Goal: Information Seeking & Learning: Learn about a topic

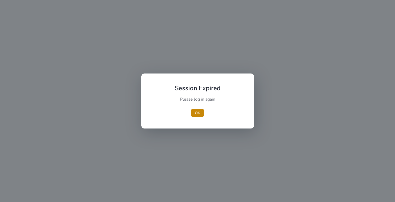
click at [191, 109] on button "OK" at bounding box center [198, 113] width 14 height 8
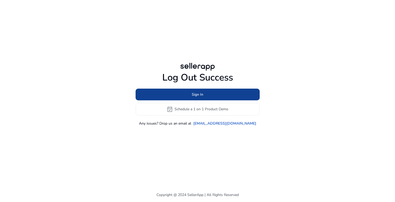
click at [205, 97] on span at bounding box center [197, 94] width 124 height 13
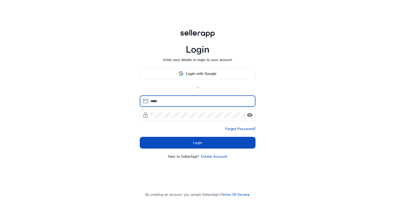
click at [214, 164] on div "Login Enter your details to login to your account Login with Google or mail loc…" at bounding box center [197, 94] width 124 height 188
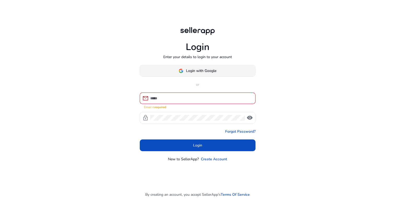
click at [207, 73] on span "Login with Google" at bounding box center [201, 70] width 30 height 5
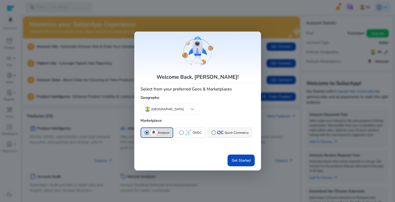
click at [216, 128] on button "radio_button_unchecked Quick Commerce" at bounding box center [230, 132] width 44 height 9
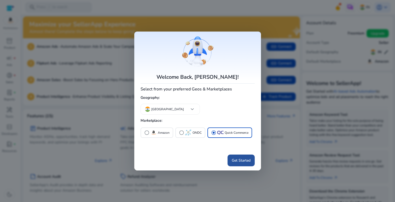
click at [239, 161] on span "Get Started" at bounding box center [240, 160] width 19 height 5
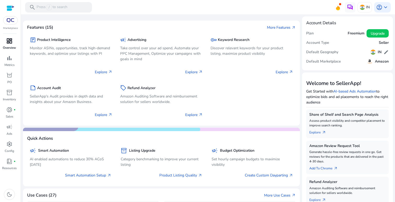
click at [8, 44] on span "dashboard" at bounding box center [9, 41] width 6 height 6
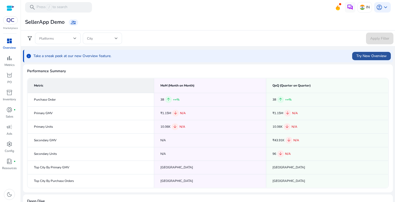
click at [358, 56] on span "Try New Overview" at bounding box center [371, 55] width 30 height 5
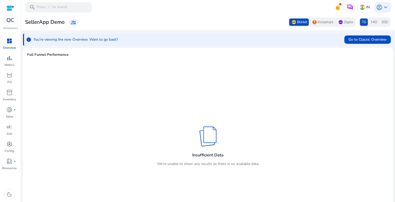
click at [58, 56] on span "Full Funnel Performance" at bounding box center [207, 54] width 361 height 5
click at [355, 38] on span "Go to Classic Overview" at bounding box center [367, 39] width 38 height 5
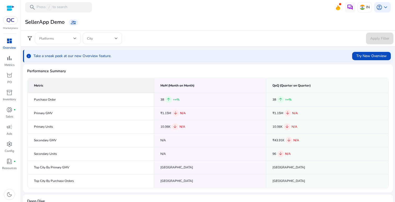
click at [70, 40] on span at bounding box center [56, 38] width 34 height 6
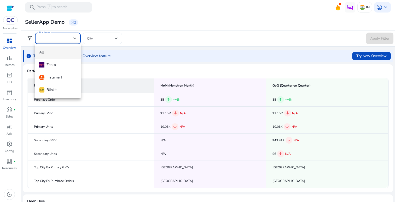
click at [99, 33] on div at bounding box center [197, 101] width 395 height 202
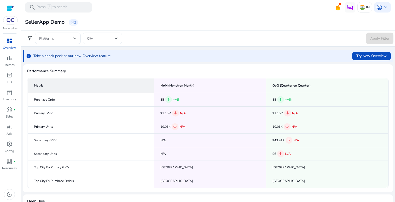
click at [102, 37] on span at bounding box center [101, 38] width 28 height 6
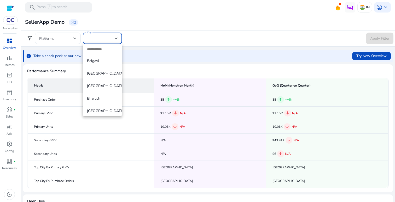
scroll to position [303, 0]
click at [105, 74] on span "[GEOGRAPHIC_DATA]" at bounding box center [102, 73] width 31 height 6
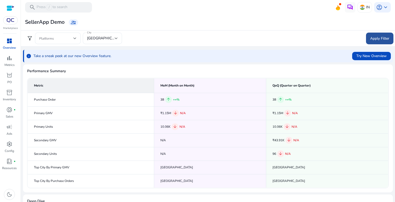
click at [372, 36] on span "Apply Filter" at bounding box center [379, 38] width 19 height 5
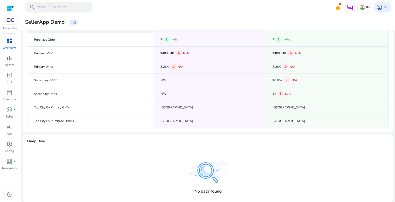
scroll to position [0, 0]
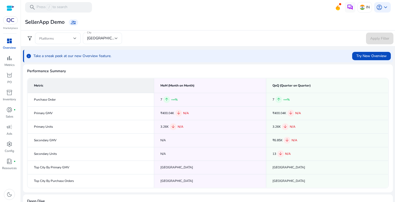
click at [116, 39] on div at bounding box center [116, 38] width 3 height 2
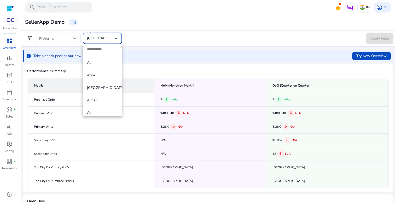
scroll to position [266, 0]
click at [108, 108] on mat-option "[GEOGRAPHIC_DATA]" at bounding box center [102, 109] width 39 height 13
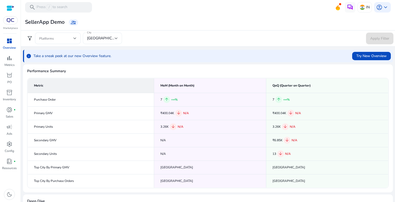
click at [117, 38] on div "City [GEOGRAPHIC_DATA]" at bounding box center [102, 38] width 39 height 11
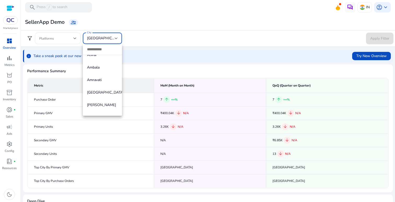
scroll to position [0, 0]
click at [105, 60] on span "All" at bounding box center [102, 63] width 31 height 6
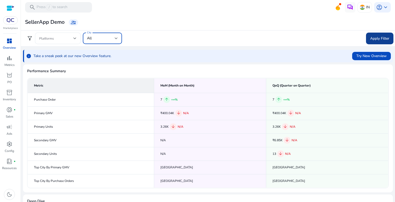
click at [373, 39] on span "Apply Filter" at bounding box center [379, 38] width 19 height 5
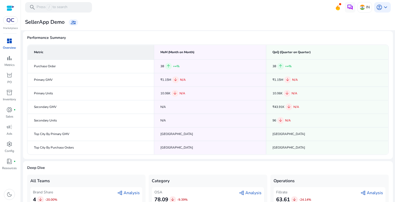
scroll to position [68, 0]
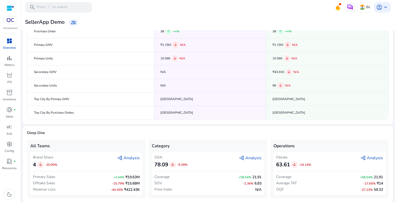
click at [133, 158] on span "graph_2 Analysis" at bounding box center [128, 158] width 22 height 6
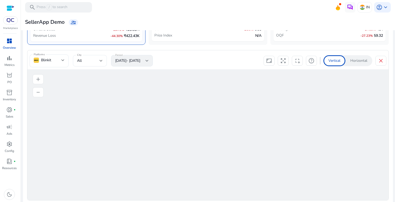
scroll to position [224, 0]
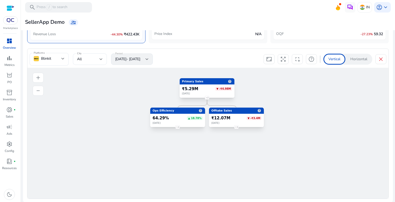
click at [229, 120] on div "₹12.07M ▼ -₹3.4M [DATE]" at bounding box center [236, 120] width 55 height 13
click at [237, 122] on div "[DATE]" at bounding box center [236, 123] width 50 height 3
click at [237, 127] on foreignobject "3" at bounding box center [236, 127] width 8 height 8
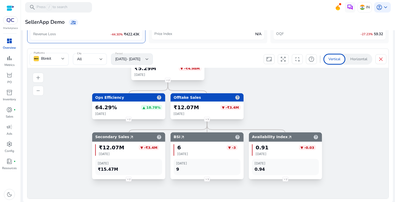
click at [180, 142] on div "6 ▼ -[DATE] [DATE] 9" at bounding box center [206, 160] width 73 height 36
click at [237, 138] on icon "help" at bounding box center [237, 136] width 5 height 7
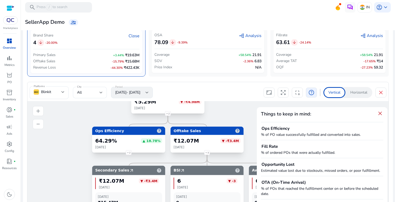
scroll to position [132, 0]
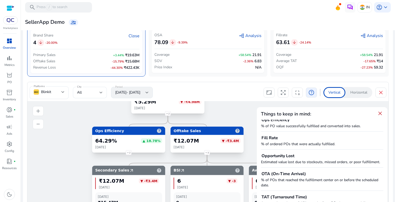
click at [232, 156] on icon "Primary Sales help ₹5.29M ▼ -₹4.98M [DATE] 2 Ops Efficiency help 64.29% ▲ 18.78…" at bounding box center [206, 189] width 359 height 176
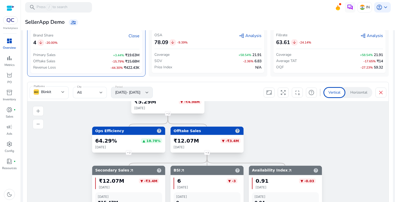
click at [362, 90] on p "Horizontal" at bounding box center [358, 92] width 17 height 5
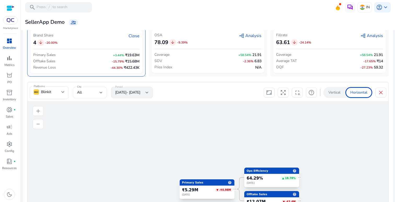
click at [337, 91] on p "Vertical" at bounding box center [334, 92] width 12 height 5
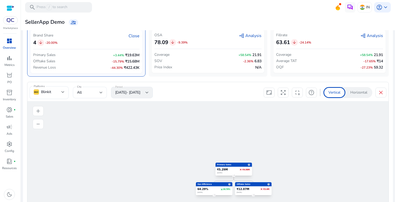
scroll to position [225, 0]
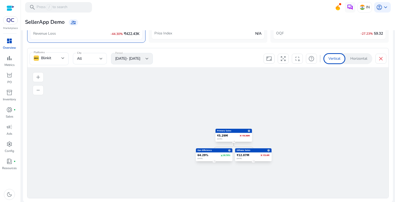
click at [248, 155] on div "₹12.07M ▼ -₹3.4M" at bounding box center [252, 155] width 33 height 3
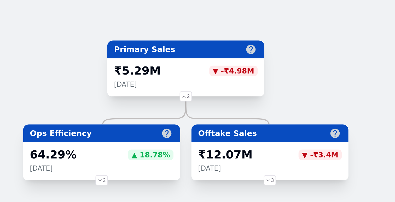
click at [258, 165] on foreignobject "3" at bounding box center [258, 167] width 10 height 10
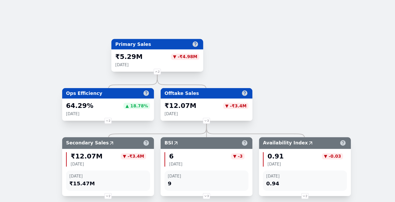
click at [228, 175] on foreignobject "3" at bounding box center [229, 174] width 6 height 6
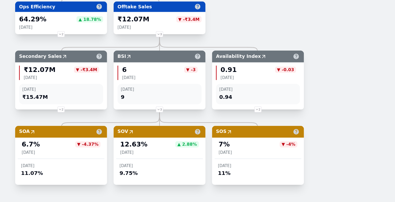
click at [148, 143] on icon "arrow_outward" at bounding box center [147, 144] width 3 height 4
click at [179, 143] on icon "help" at bounding box center [178, 144] width 3 height 4
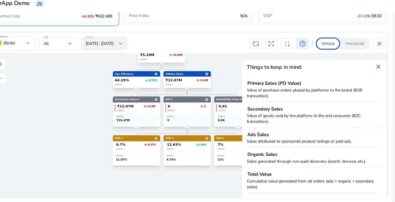
scroll to position [0, 0]
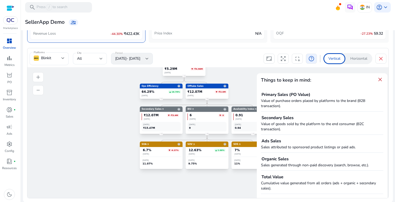
click at [194, 179] on icon "Primary Sales help ₹5.29M ▼ -₹4.98M [DATE] 2 Ops Efficiency help 64.29% ▲ 18.78…" at bounding box center [206, 155] width 359 height 176
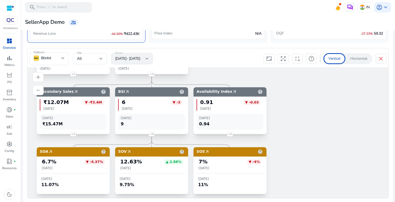
click at [129, 150] on icon "arrow_outward" at bounding box center [129, 151] width 5 height 7
